Goal: Book appointment/travel/reservation

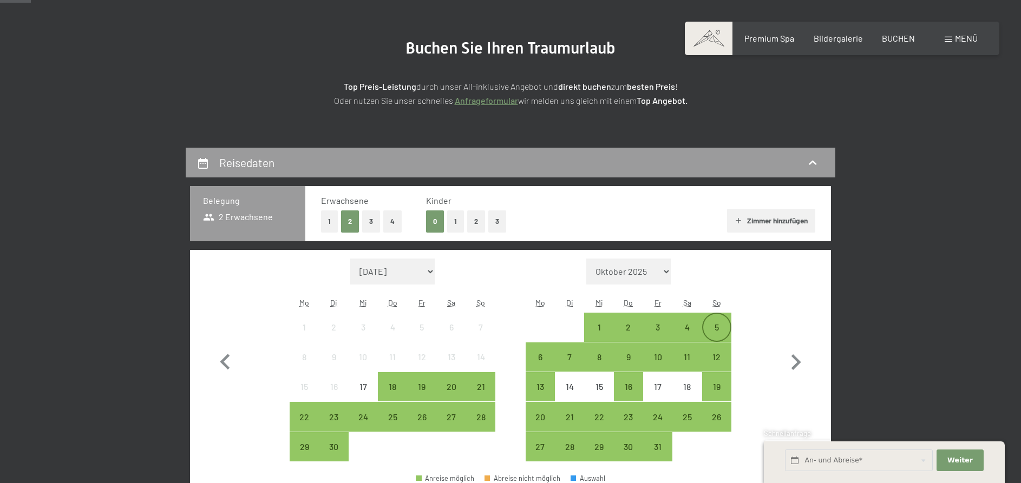
scroll to position [110, 0]
click at [720, 327] on div "5" at bounding box center [716, 336] width 27 height 27
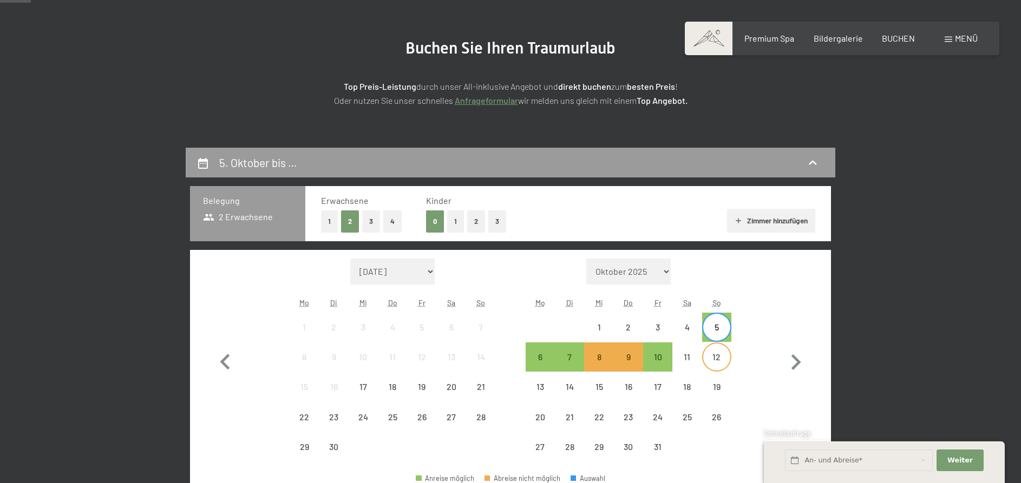
click at [719, 362] on div "12" at bounding box center [716, 366] width 27 height 27
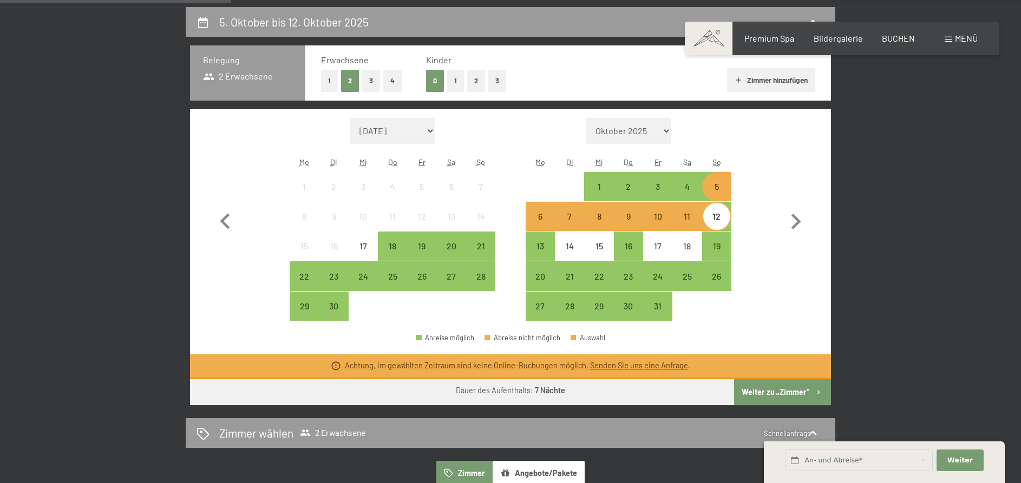
scroll to position [276, 0]
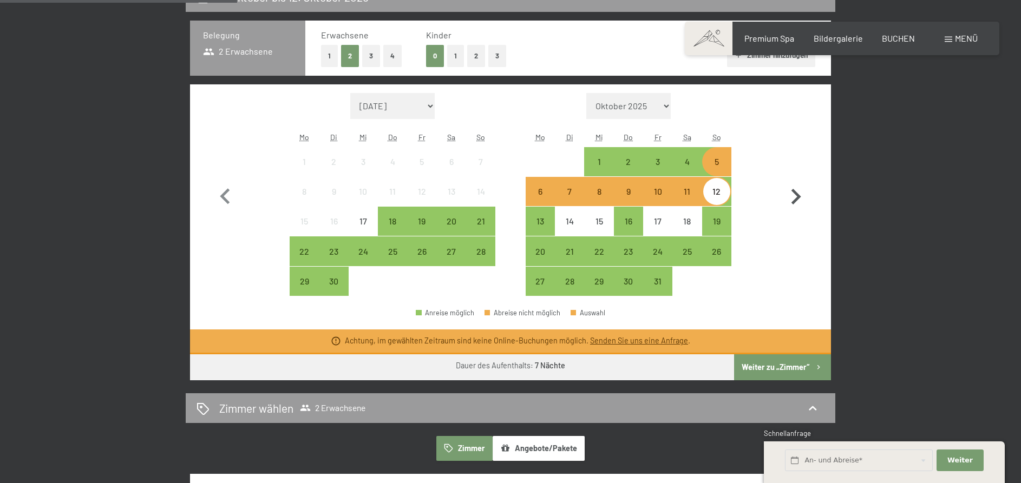
click at [796, 198] on icon "button" at bounding box center [796, 197] width 10 height 16
select select "[DATE]"
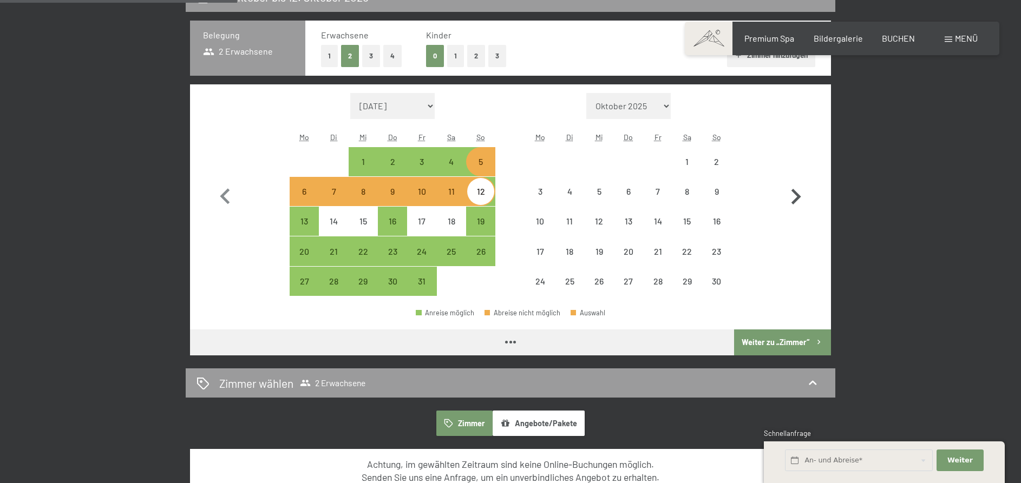
select select "[DATE]"
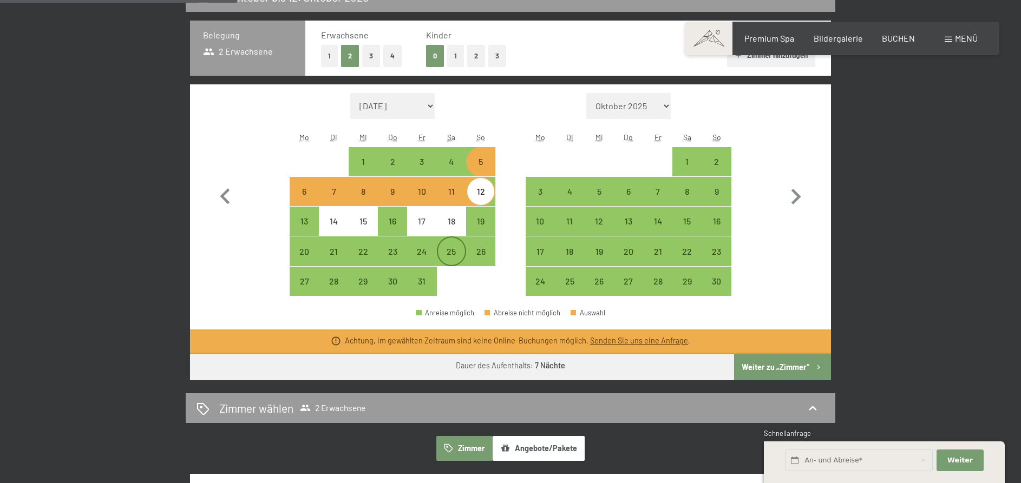
click at [449, 250] on div "25" at bounding box center [451, 260] width 27 height 27
select select "[DATE]"
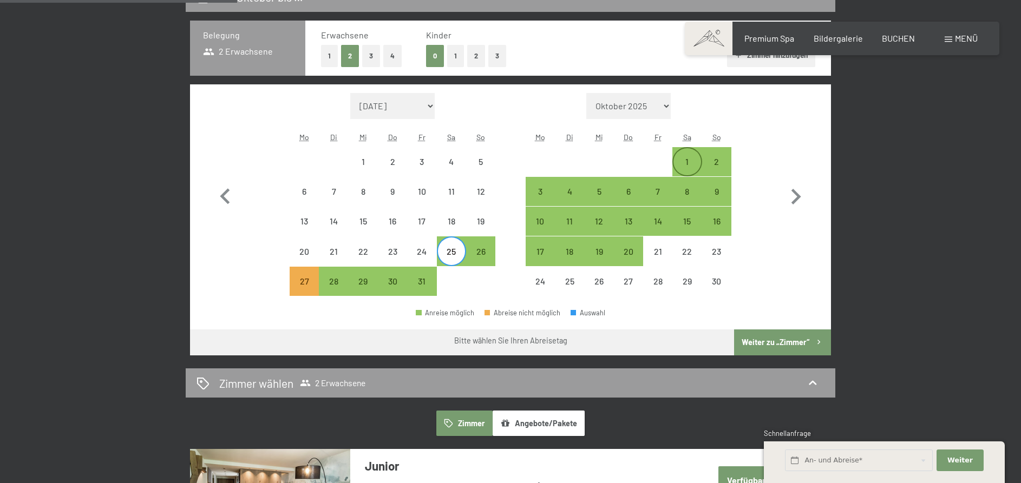
click at [680, 156] on div "1" at bounding box center [686, 161] width 27 height 27
select select "[DATE]"
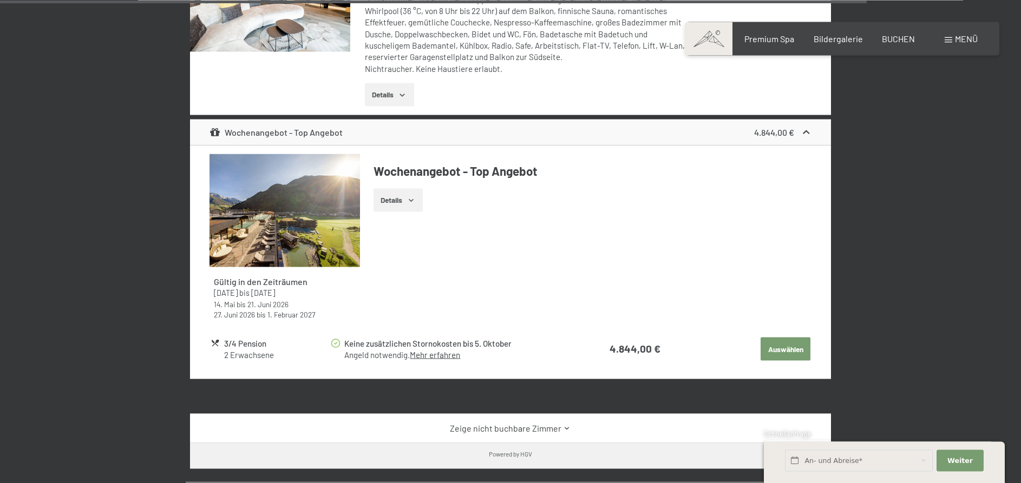
scroll to position [3754, 0]
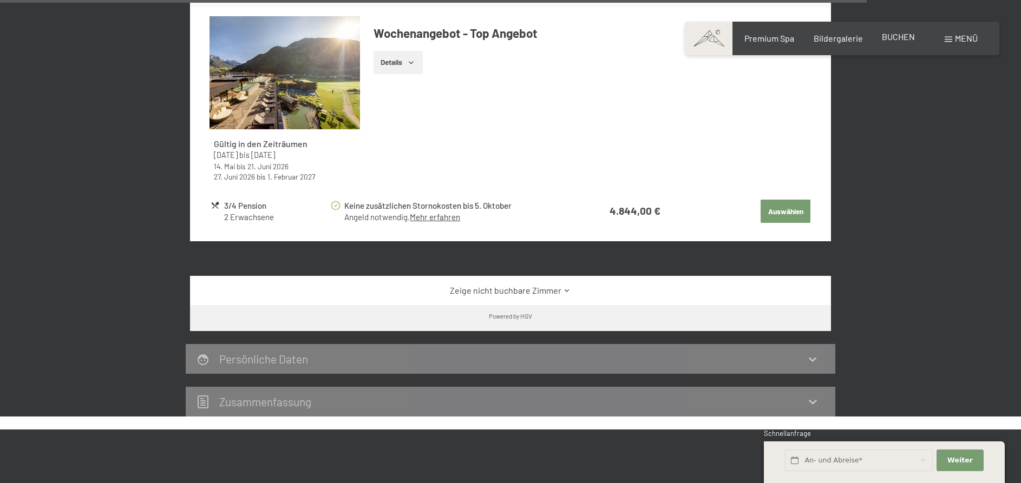
click at [901, 38] on span "BUCHEN" at bounding box center [898, 36] width 33 height 10
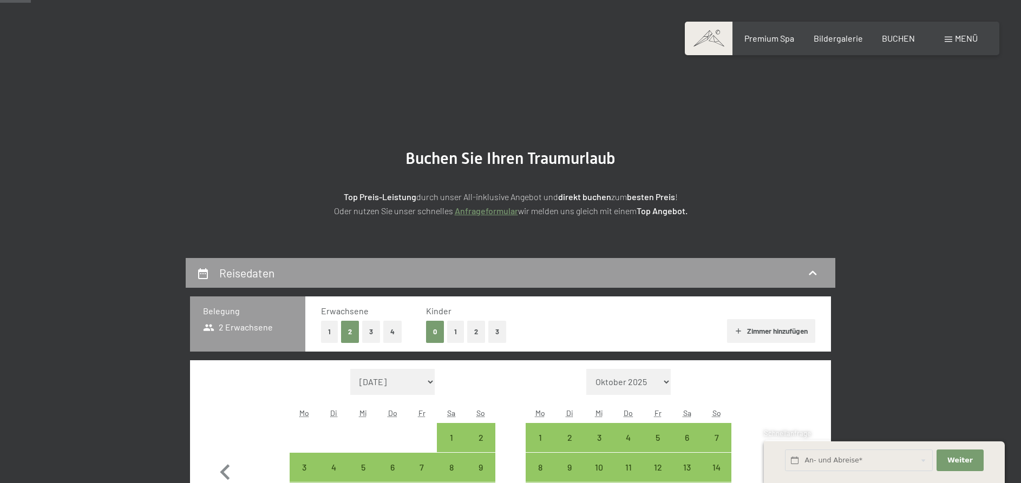
select select "[DATE]"
select select "2025-12-01"
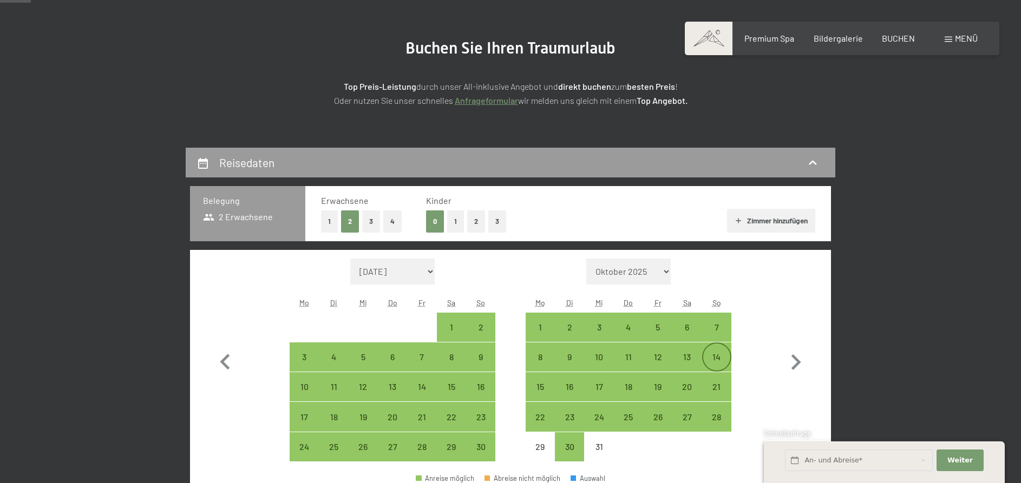
click at [720, 356] on div "14" at bounding box center [716, 366] width 27 height 27
select select "[DATE]"
select select "2025-12-01"
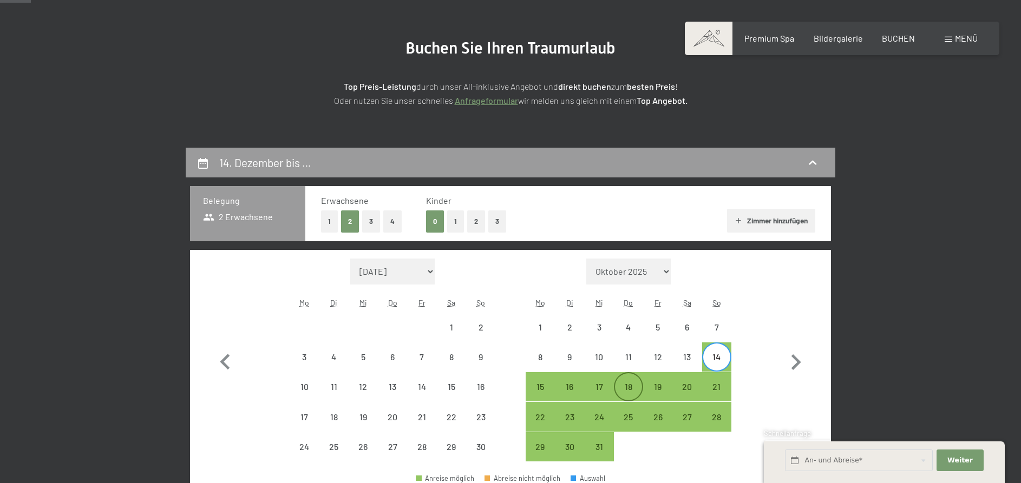
click at [633, 387] on div "18" at bounding box center [628, 396] width 27 height 27
select select "[DATE]"
select select "2025-12-01"
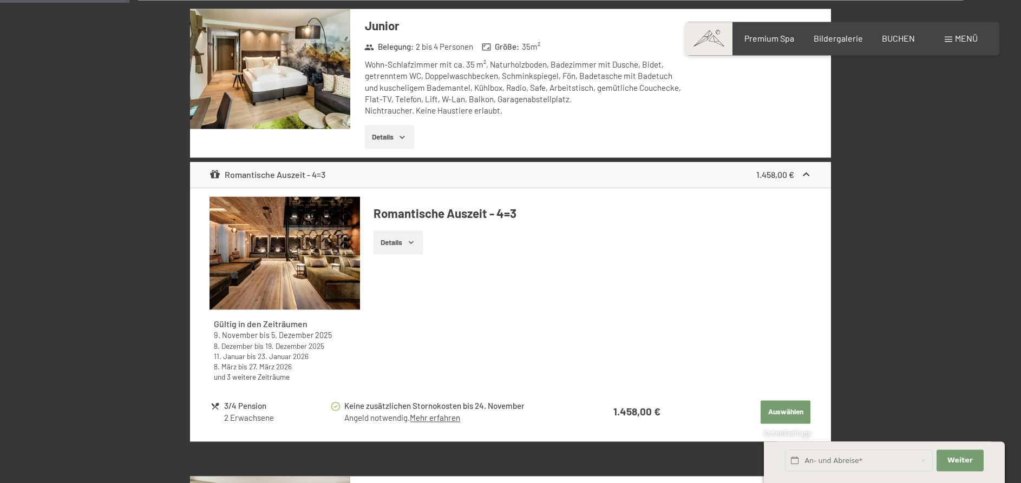
scroll to position [718, 0]
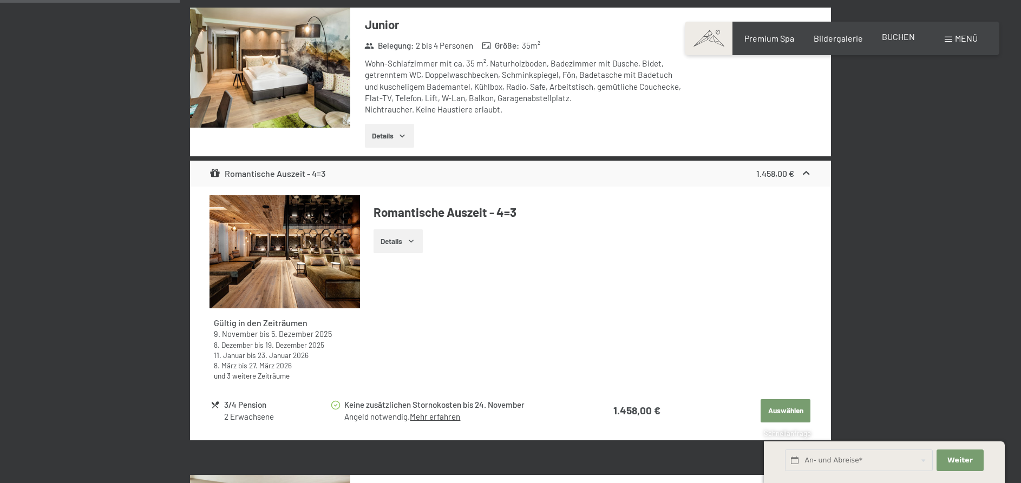
click at [895, 39] on span "BUCHEN" at bounding box center [898, 36] width 33 height 10
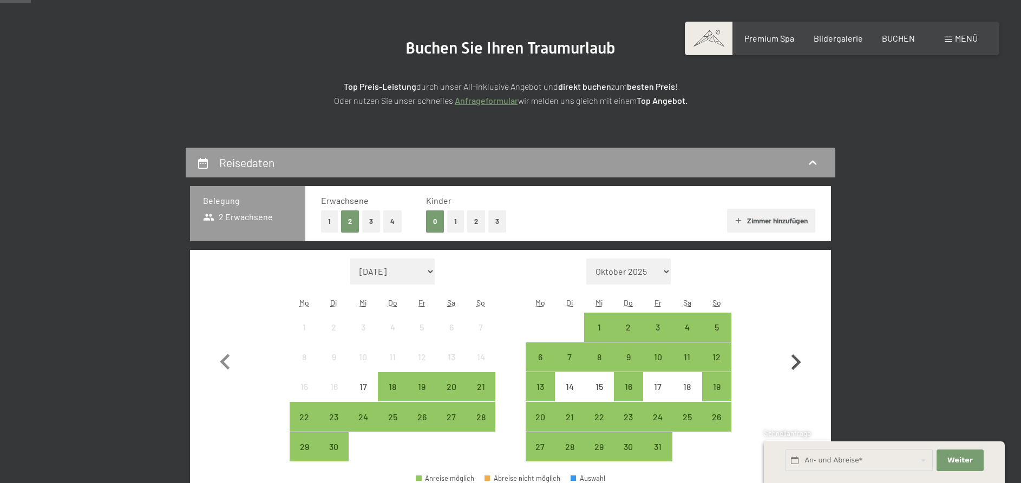
scroll to position [110, 0]
click at [799, 361] on icon "button" at bounding box center [796, 363] width 10 height 16
select select "[DATE]"
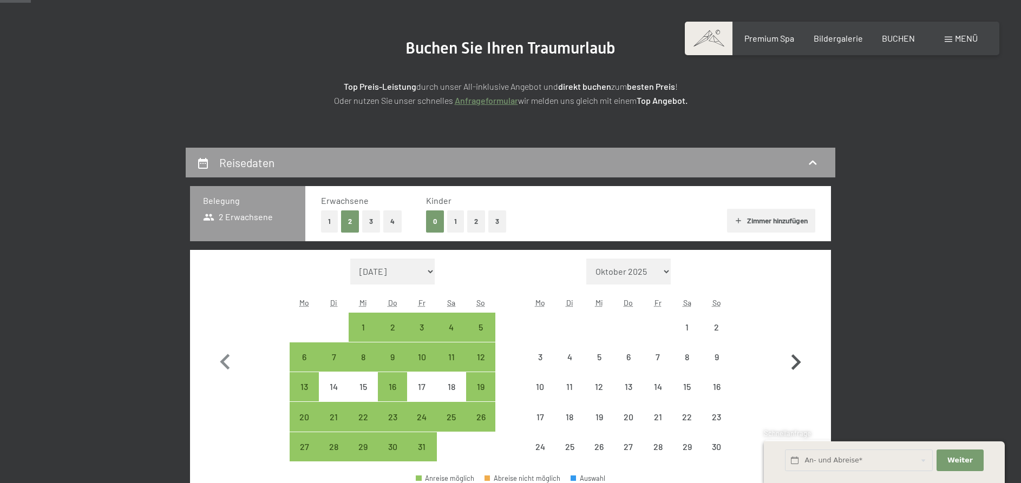
click at [800, 361] on icon "button" at bounding box center [795, 362] width 31 height 31
select select "[DATE]"
select select "2025-12-01"
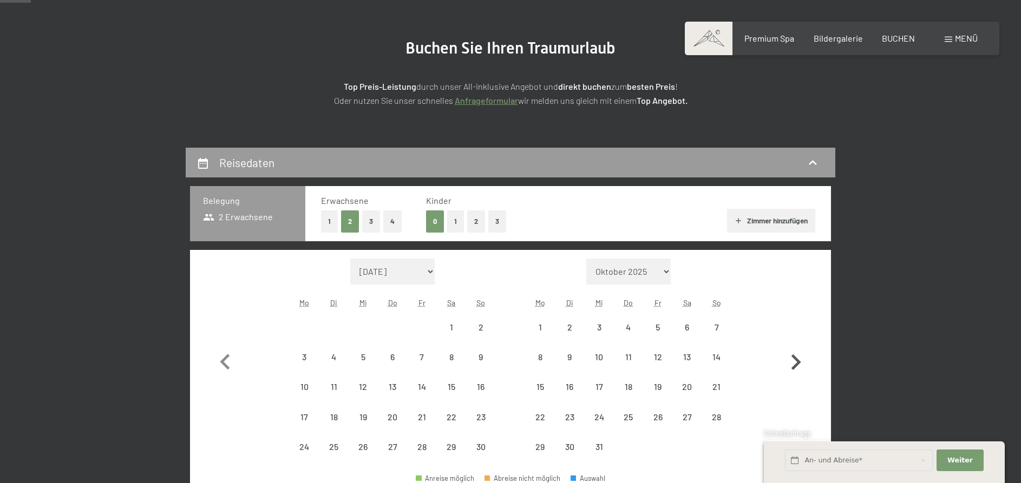
click at [800, 361] on icon "button" at bounding box center [795, 362] width 31 height 31
select select "2025-12-01"
select select "2026-01-01"
select select "2025-12-01"
select select "2026-01-01"
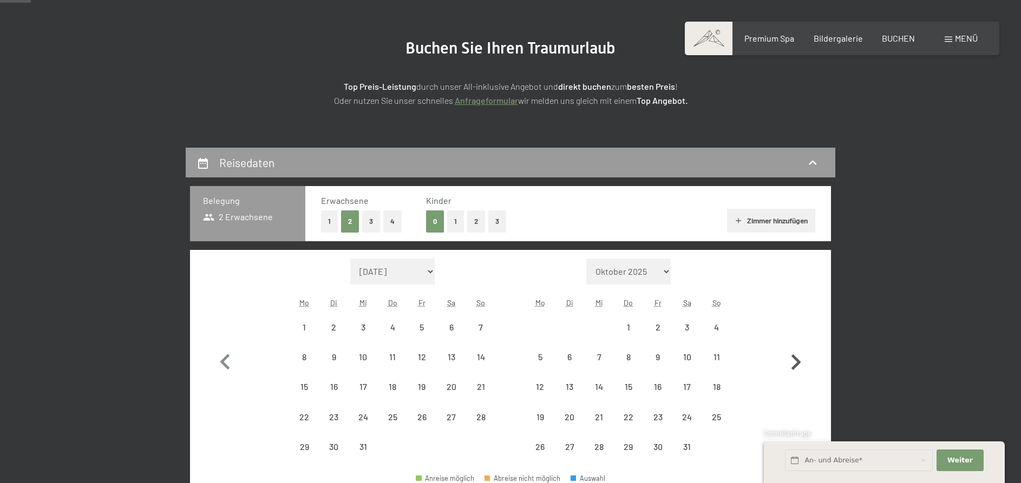
click at [800, 361] on icon "button" at bounding box center [795, 362] width 31 height 31
select select "2026-01-01"
select select "2026-02-01"
click at [802, 360] on icon "button" at bounding box center [795, 362] width 31 height 31
select select "2026-02-01"
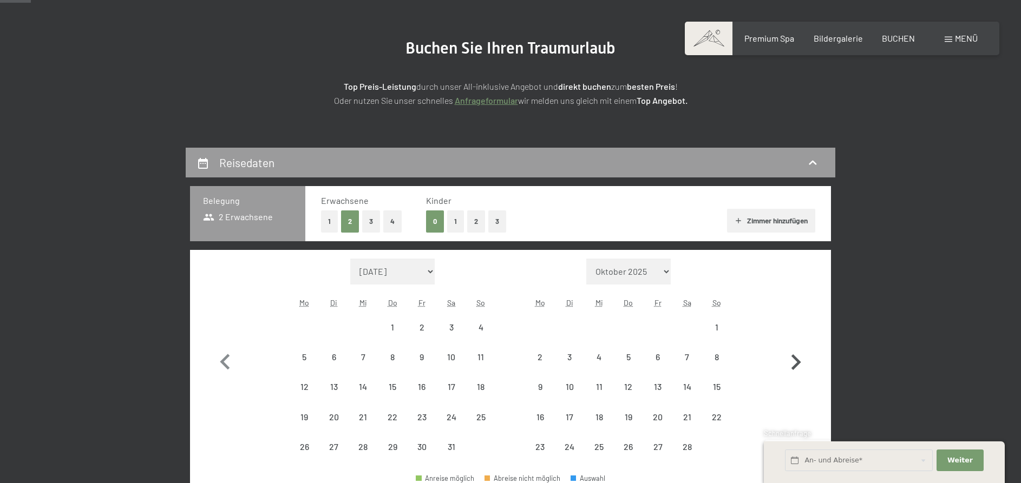
select select "2026-03-01"
select select "2026-02-01"
select select "2026-03-01"
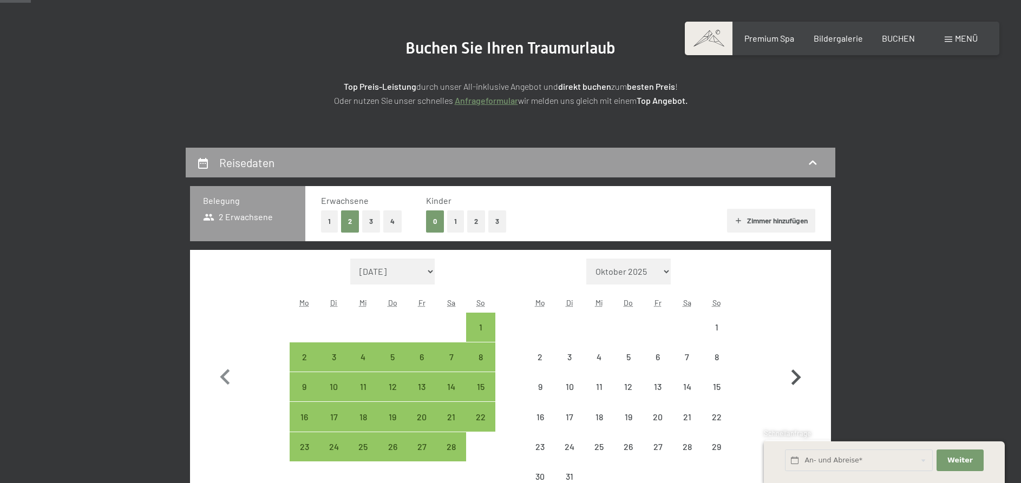
select select "2026-02-01"
select select "2026-03-01"
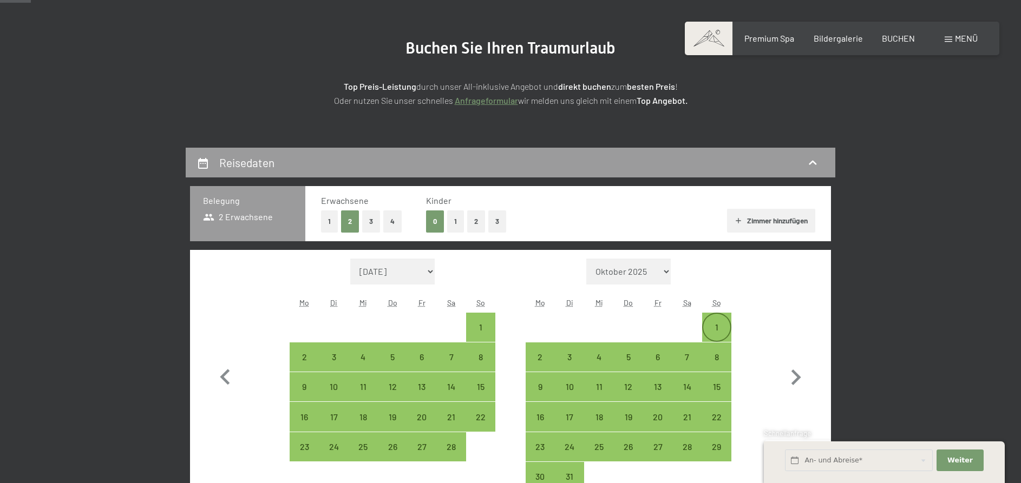
click at [722, 321] on div "1" at bounding box center [716, 327] width 27 height 27
select select "2026-02-01"
select select "2026-03-01"
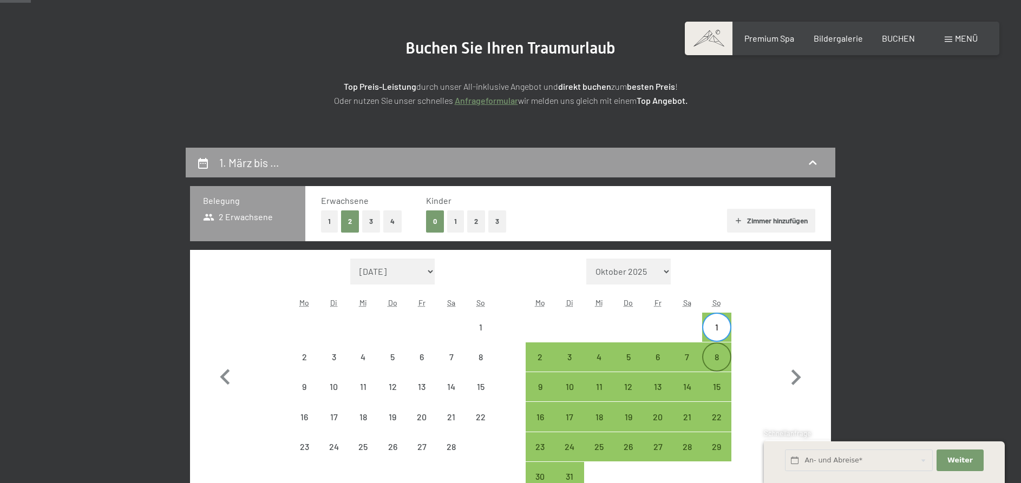
click at [717, 358] on div "8" at bounding box center [716, 366] width 27 height 27
select select "2026-02-01"
select select "2026-03-01"
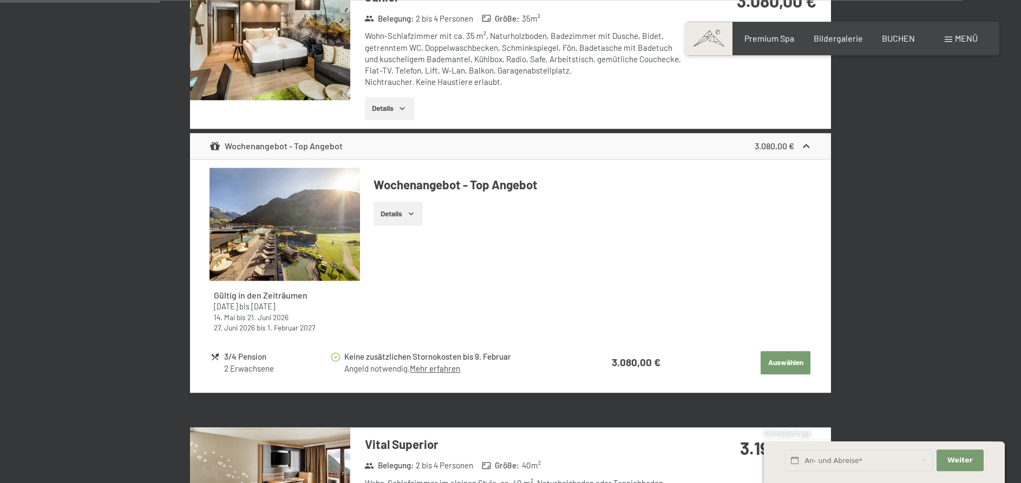
scroll to position [773, 0]
